Goal: Task Accomplishment & Management: Manage account settings

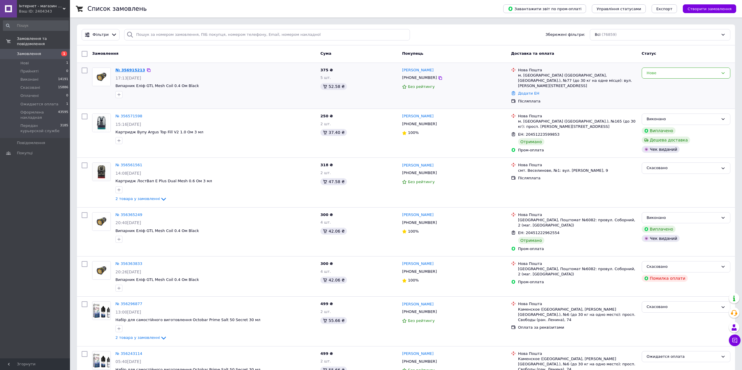
click at [134, 68] on link "№ 356915213" at bounding box center [130, 70] width 30 height 4
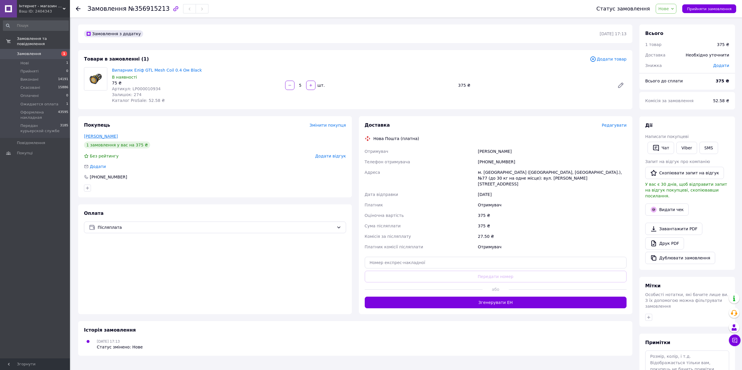
click at [107, 136] on link "[PERSON_NAME]" at bounding box center [101, 136] width 34 height 5
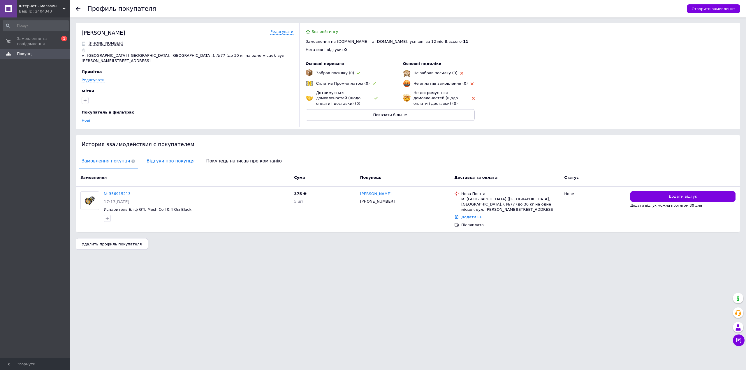
click at [163, 159] on span "Відгуки про покупця" at bounding box center [171, 161] width 54 height 15
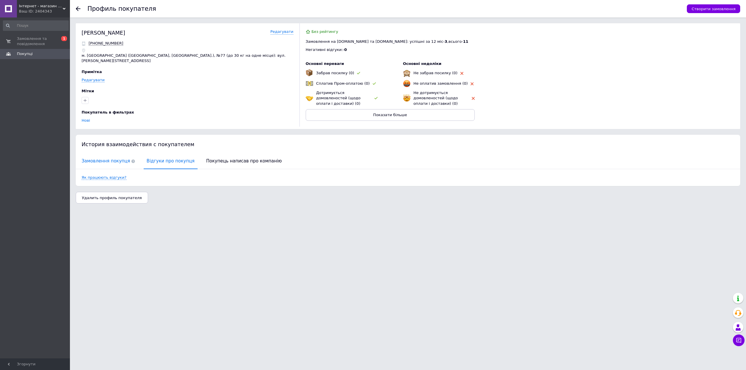
click at [116, 155] on span "Замовлення покупця" at bounding box center [108, 161] width 59 height 15
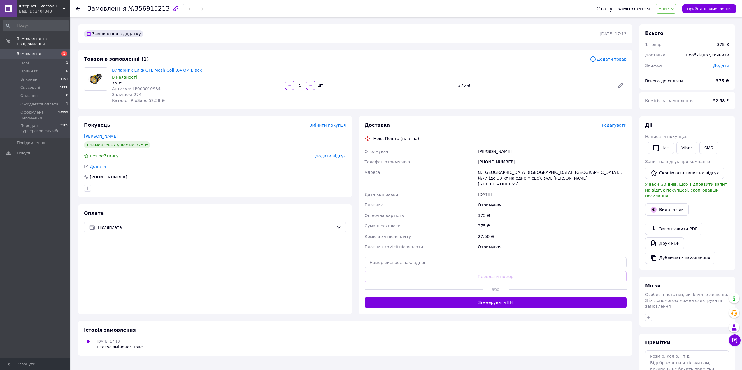
click at [500, 173] on div "м. [GEOGRAPHIC_DATA] ([GEOGRAPHIC_DATA], [GEOGRAPHIC_DATA].), №77 (до 30 кг на …" at bounding box center [552, 178] width 151 height 22
copy div "[GEOGRAPHIC_DATA]"
click at [200, 224] on div "Післяплата" at bounding box center [215, 228] width 262 height 12
click at [200, 224] on div "Післяплата Післяплата Пром-оплата Prom супроводжує покупку Оплата за реквізитам…" at bounding box center [215, 228] width 262 height 12
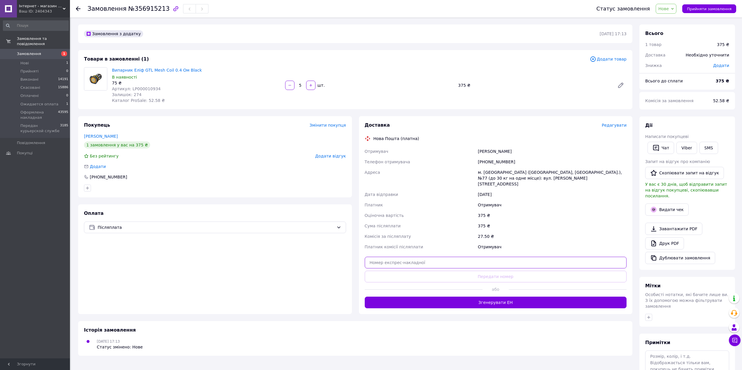
click at [491, 257] on input "text" at bounding box center [496, 263] width 262 height 12
paste input "20451225310183"
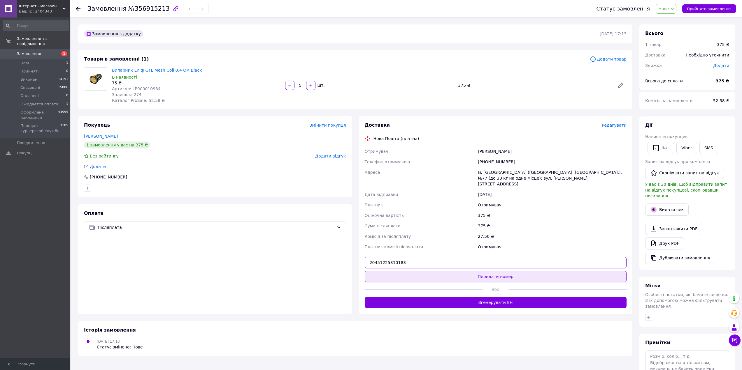
type input "20451225310183"
click at [488, 273] on button "Передати номер" at bounding box center [496, 277] width 262 height 12
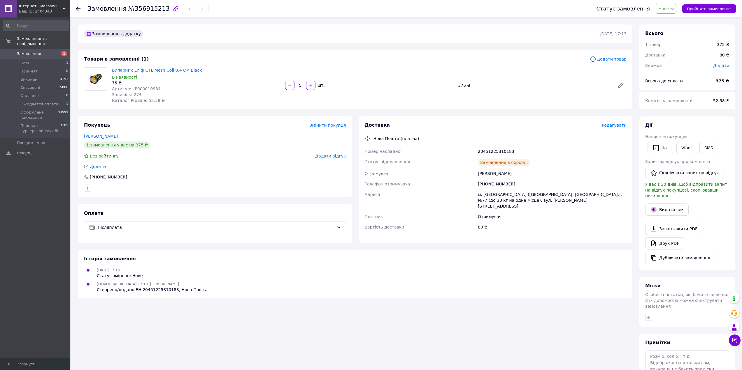
click at [669, 11] on span "Нове" at bounding box center [663, 8] width 10 height 5
click at [698, 61] on li "Оформлена накладная" at bounding box center [688, 64] width 64 height 9
